Goal: Navigation & Orientation: Understand site structure

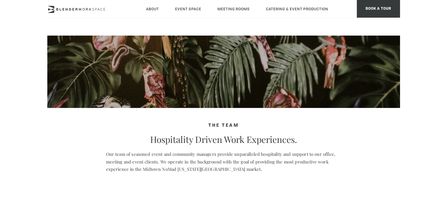
scroll to position [265, 0]
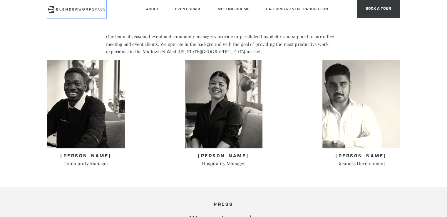
click at [80, 9] on icon at bounding box center [80, 9] width 3 height 2
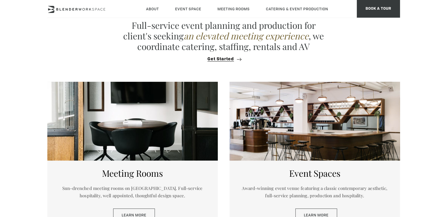
scroll to position [439, 0]
